Goal: Information Seeking & Learning: Learn about a topic

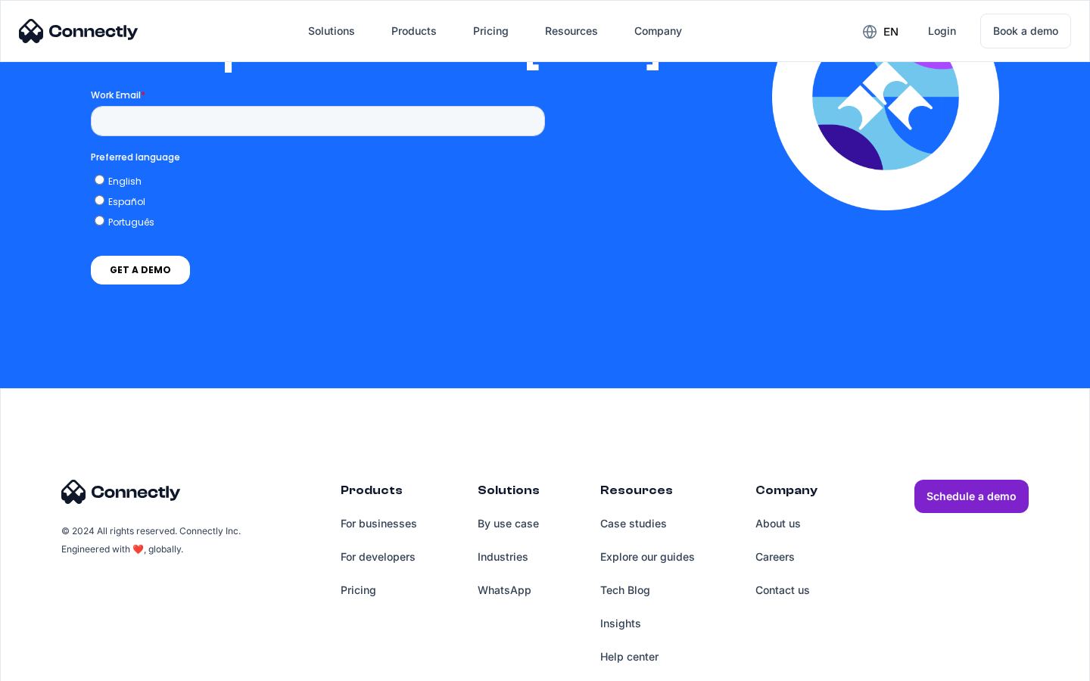
scroll to position [3078, 0]
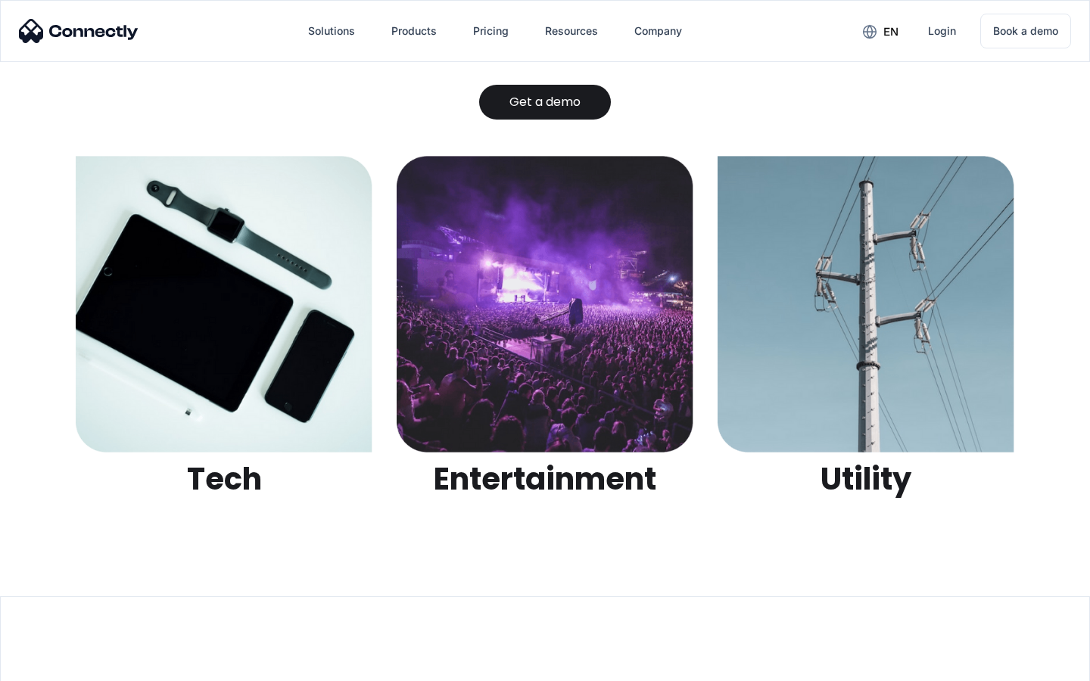
scroll to position [4773, 0]
